Goal: Information Seeking & Learning: Learn about a topic

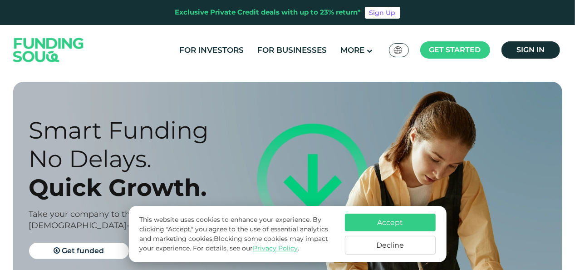
click at [407, 50] on div "Global عربي" at bounding box center [399, 50] width 20 height 14
click at [395, 52] on img at bounding box center [398, 50] width 8 height 8
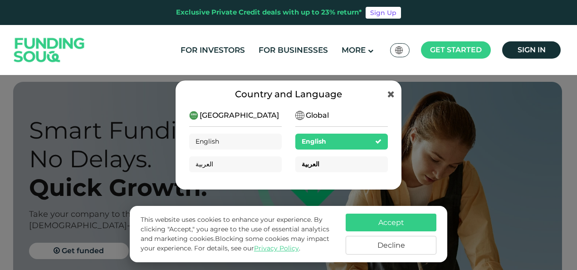
click at [319, 158] on div "العربية" at bounding box center [342, 164] width 93 height 16
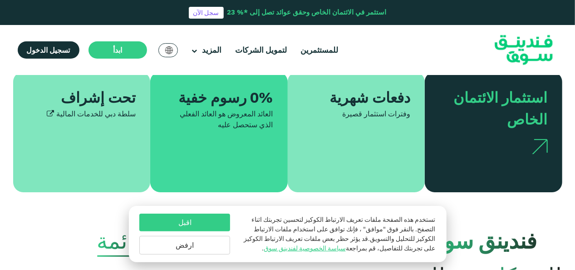
scroll to position [228, 0]
click at [191, 219] on button "اقبل" at bounding box center [184, 222] width 91 height 18
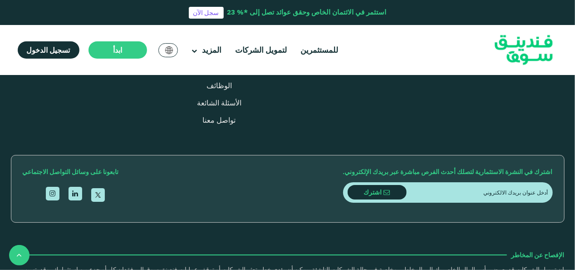
scroll to position [1355, 0]
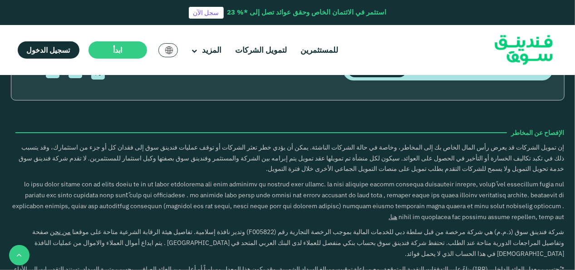
type tc-range-slider "4"
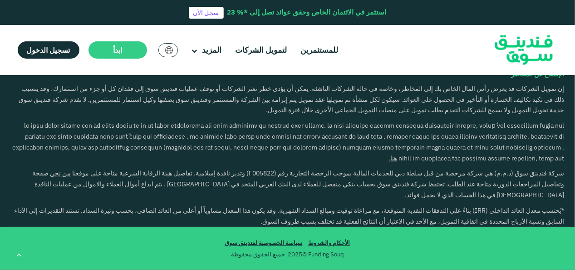
scroll to position [1837, 0]
click at [252, 46] on link "لتمويل الشركات" at bounding box center [261, 50] width 56 height 15
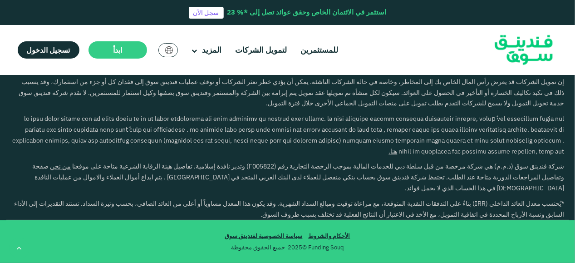
scroll to position [1638, 0]
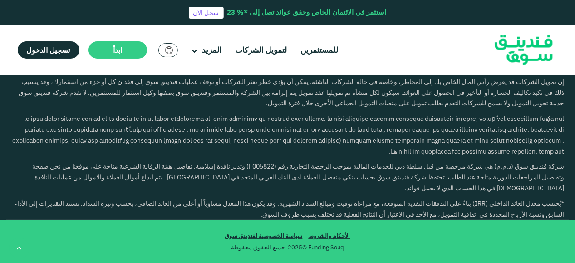
scroll to position [1881, 0]
